Goal: Check status

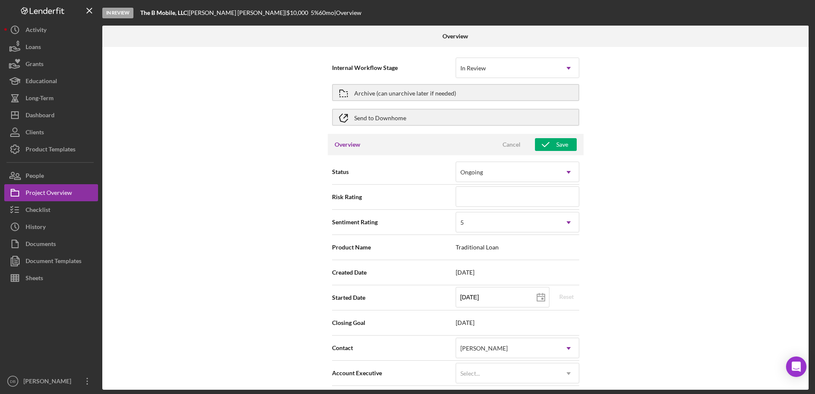
scroll to position [426, 0]
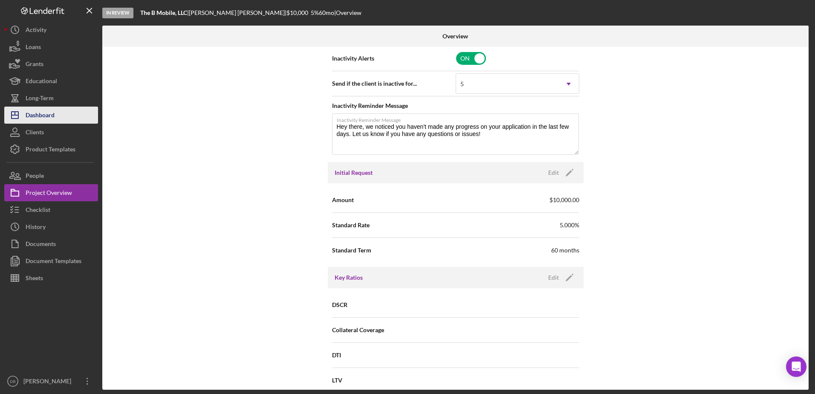
drag, startPoint x: 74, startPoint y: 125, endPoint x: 68, endPoint y: 114, distance: 12.8
click at [73, 124] on button "Clients" at bounding box center [51, 132] width 94 height 17
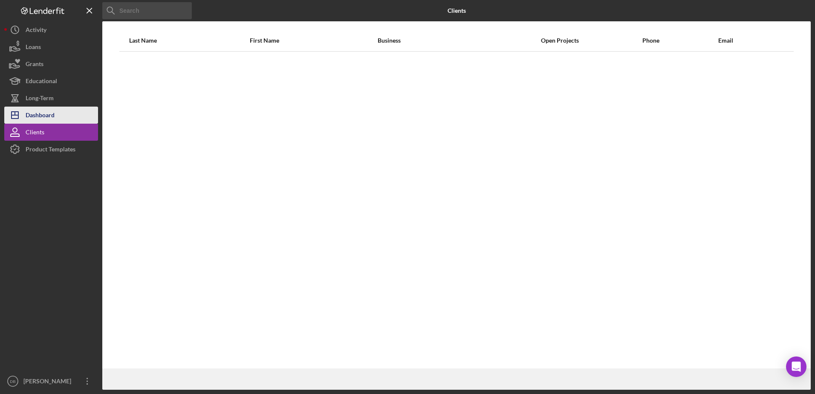
click at [68, 114] on button "Icon/Dashboard Dashboard" at bounding box center [51, 115] width 94 height 17
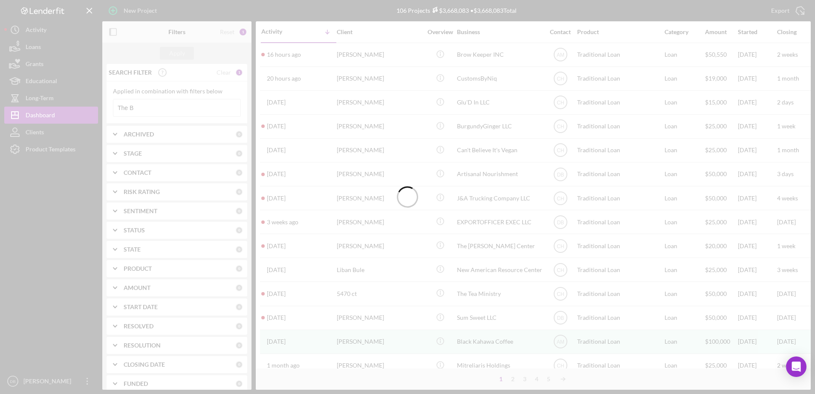
click at [167, 109] on div at bounding box center [407, 197] width 815 height 394
click at [167, 108] on input "The B" at bounding box center [176, 107] width 127 height 17
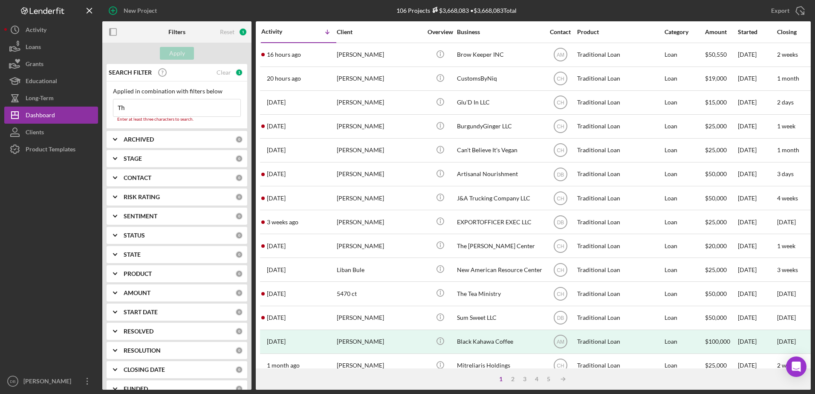
type input "T"
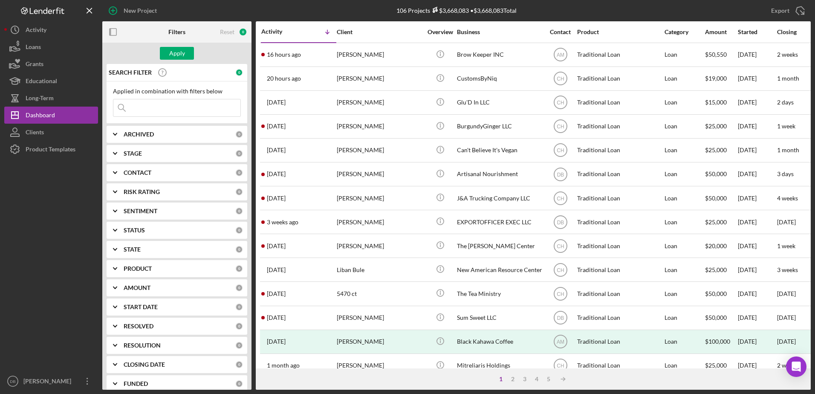
type input "I"
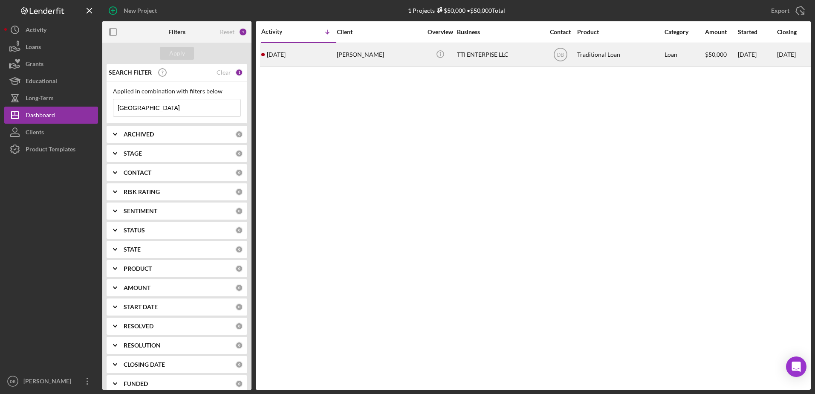
type input "[GEOGRAPHIC_DATA]"
click at [424, 58] on div "Icon/Info" at bounding box center [440, 54] width 32 height 23
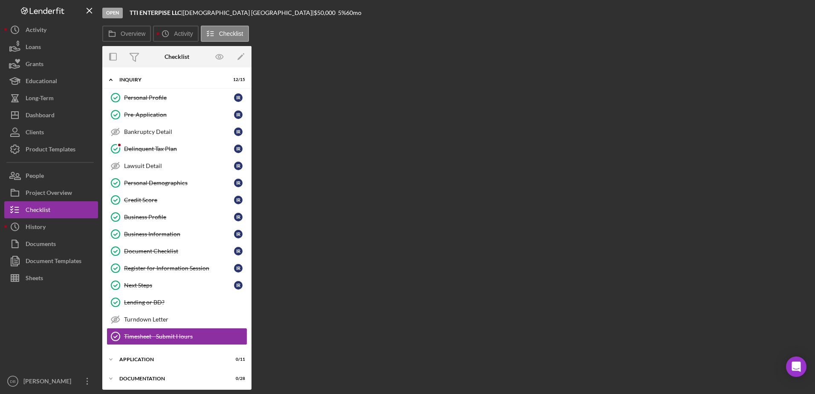
scroll to position [79, 0]
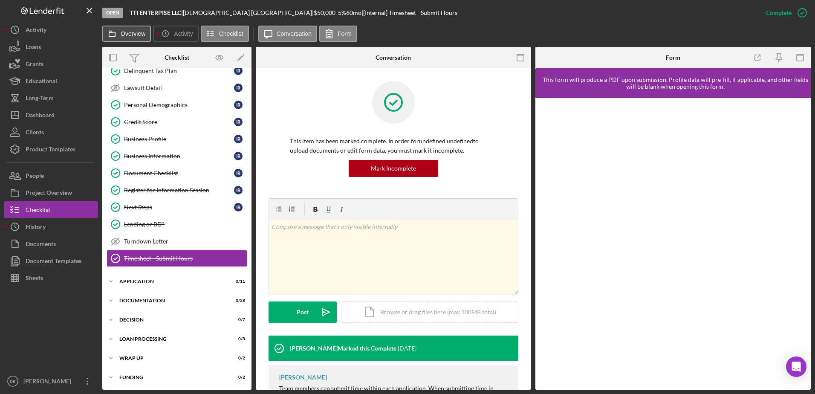
click at [131, 35] on label "Overview" at bounding box center [133, 33] width 25 height 7
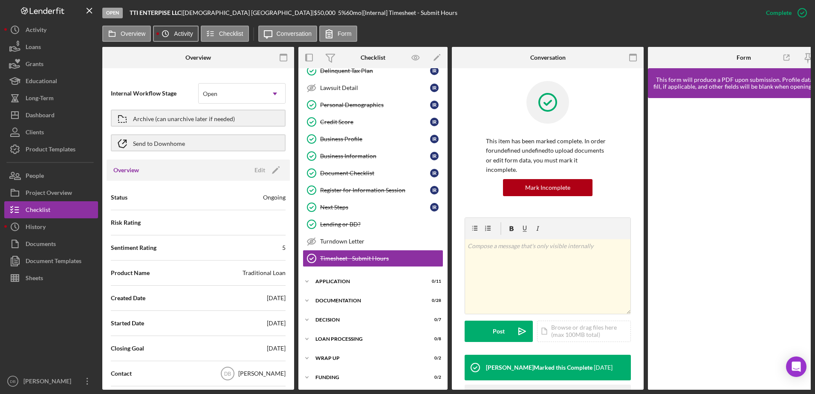
click at [179, 34] on label "Activity" at bounding box center [183, 33] width 19 height 7
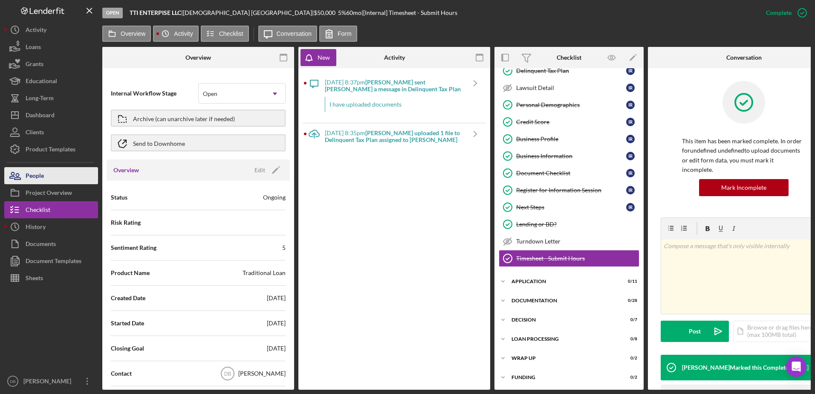
click at [27, 173] on div "People" at bounding box center [35, 176] width 18 height 19
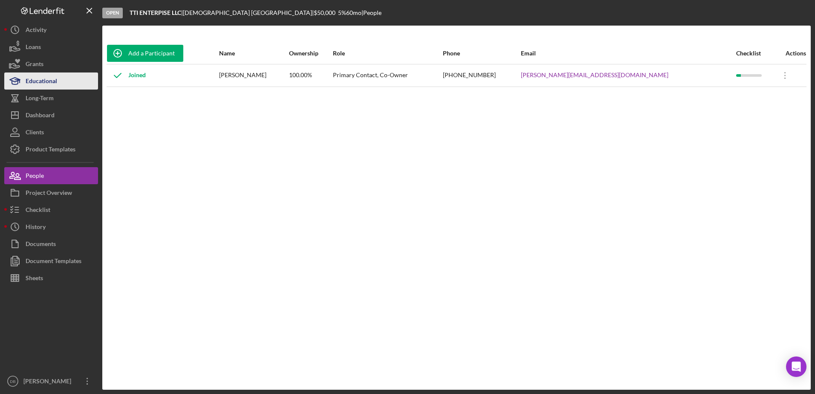
click at [52, 79] on div "Educational" at bounding box center [42, 81] width 32 height 19
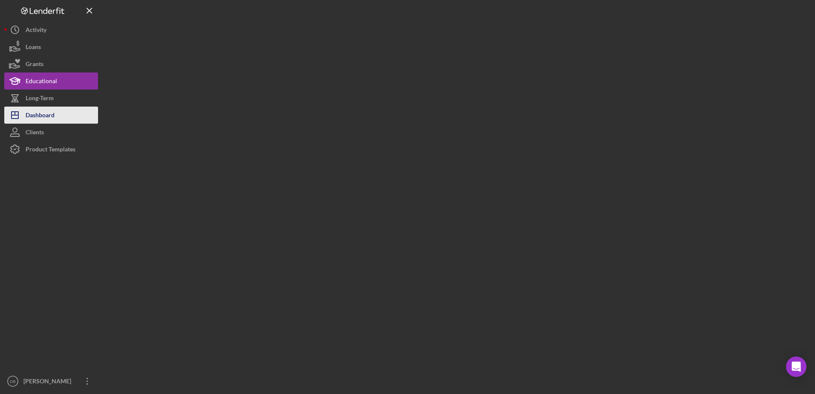
click at [65, 117] on button "Icon/Dashboard Dashboard" at bounding box center [51, 115] width 94 height 17
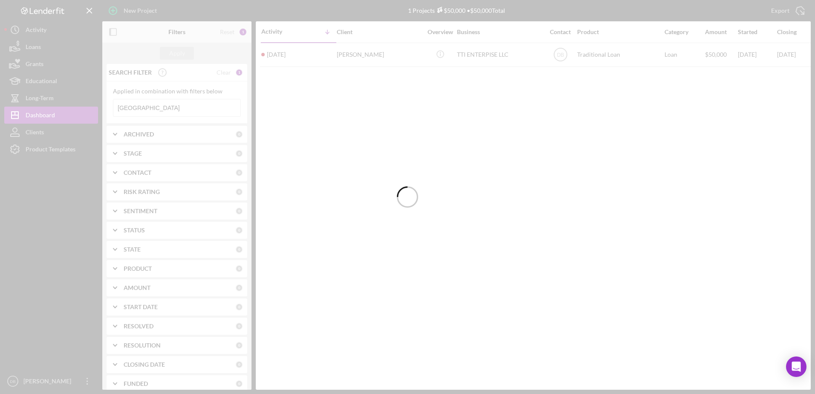
click at [170, 106] on div at bounding box center [407, 197] width 815 height 394
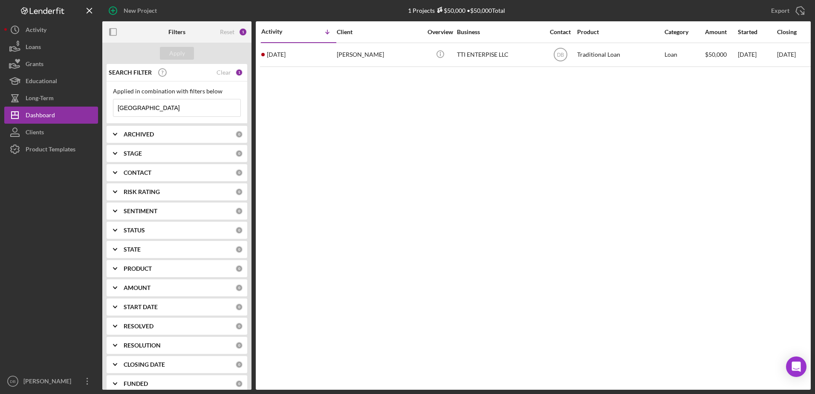
drag, startPoint x: 170, startPoint y: 108, endPoint x: 109, endPoint y: 102, distance: 61.7
click at [109, 102] on div "Applied in combination with filters below Richmond Icon/Menu Close" at bounding box center [177, 102] width 141 height 42
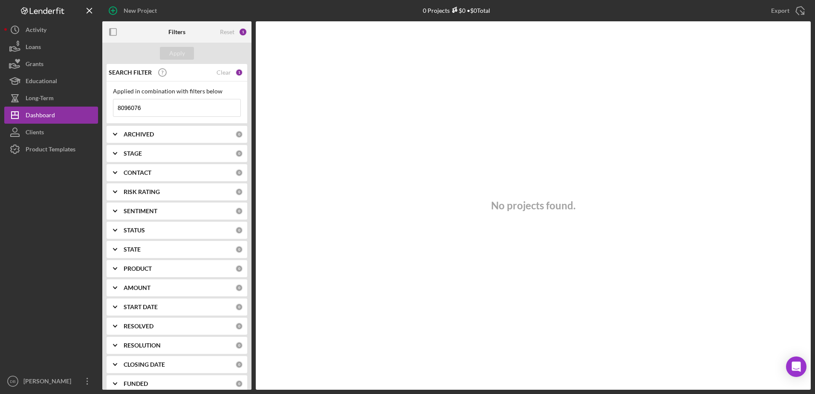
type input "8096076"
